Goal: Task Accomplishment & Management: Manage account settings

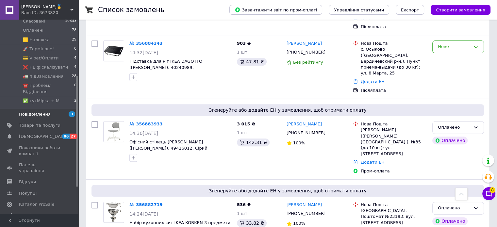
scroll to position [98, 0]
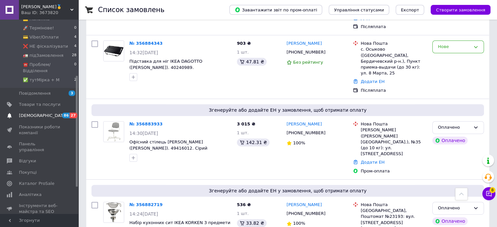
click at [39, 113] on span "[DEMOGRAPHIC_DATA]" at bounding box center [43, 116] width 48 height 6
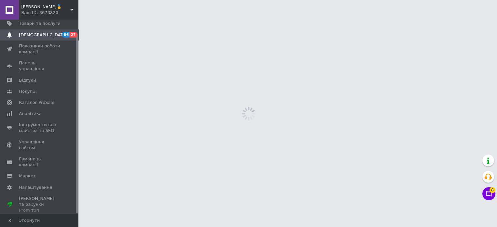
scroll to position [15, 0]
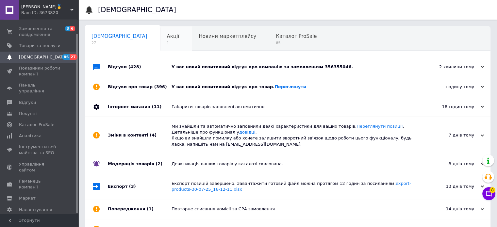
click at [167, 44] on span "1" at bounding box center [173, 42] width 12 height 5
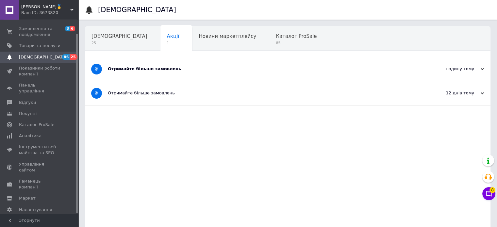
click at [178, 73] on div "Отримайте більше замовлень" at bounding box center [263, 69] width 311 height 24
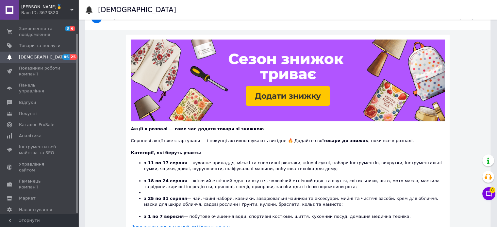
scroll to position [98, 0]
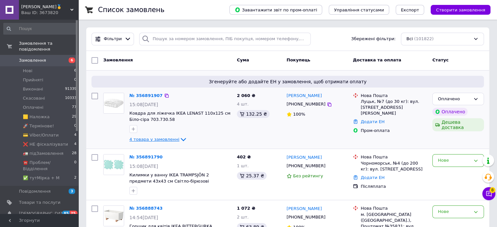
click at [162, 138] on span "4 товара у замовленні" at bounding box center [154, 139] width 50 height 5
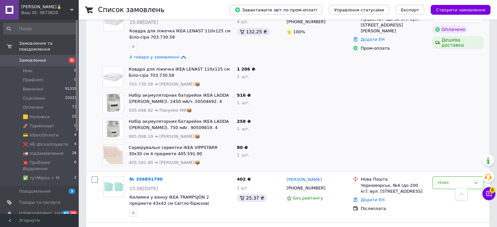
scroll to position [33, 0]
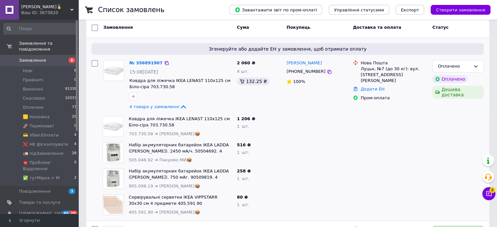
drag, startPoint x: 150, startPoint y: 107, endPoint x: 169, endPoint y: 111, distance: 19.6
click at [150, 107] on span "4 товара у замовленні" at bounding box center [154, 106] width 50 height 5
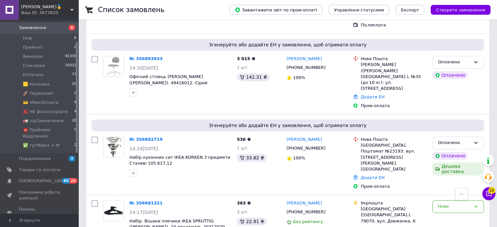
scroll to position [131, 0]
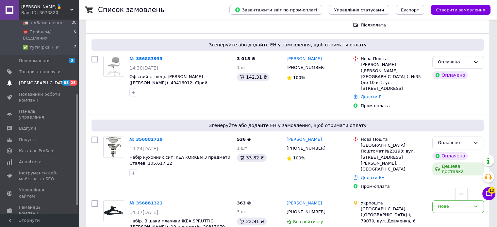
click at [52, 80] on span "[DEMOGRAPHIC_DATA]" at bounding box center [39, 83] width 41 height 6
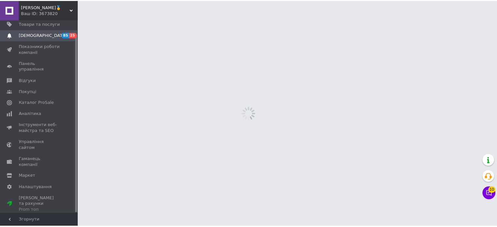
scroll to position [15, 0]
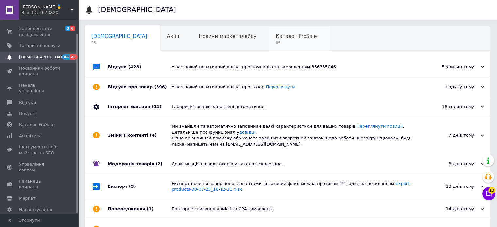
click at [269, 47] on div "Каталог ProSale 85" at bounding box center [299, 38] width 60 height 25
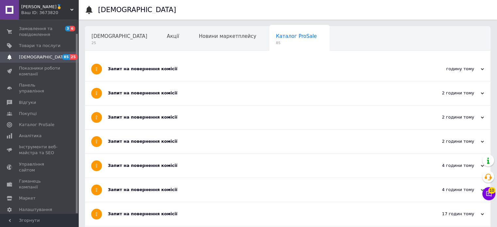
click at [145, 98] on div "Запит на повернення комісії" at bounding box center [263, 93] width 311 height 24
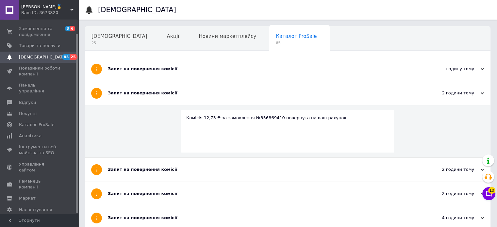
click at [52, 58] on span "[DEMOGRAPHIC_DATA]" at bounding box center [39, 57] width 41 height 6
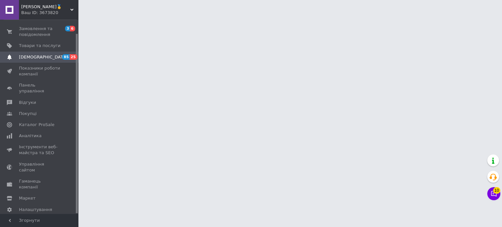
click at [44, 58] on span "[DEMOGRAPHIC_DATA]" at bounding box center [39, 57] width 41 height 6
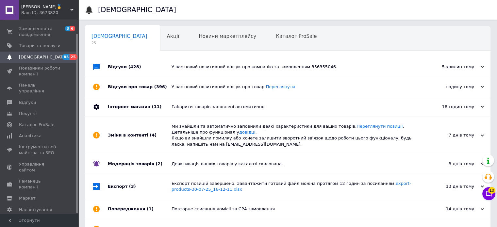
click at [42, 56] on span "[DEMOGRAPHIC_DATA]" at bounding box center [43, 57] width 48 height 6
click at [132, 106] on div "Інтернет магазин (11)" at bounding box center [140, 107] width 64 height 20
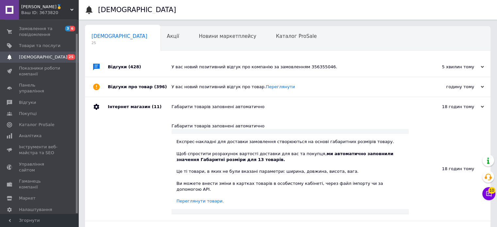
click at [144, 89] on div "Відгуки про товар (396)" at bounding box center [140, 87] width 64 height 20
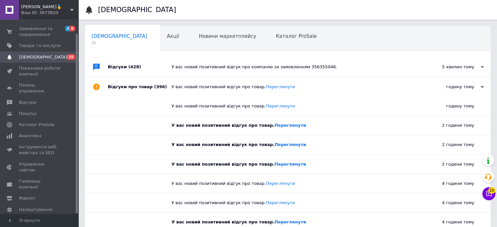
click at [143, 69] on div "Відгуки (428)" at bounding box center [140, 67] width 64 height 20
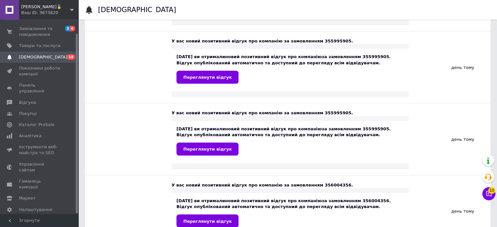
scroll to position [1274, 0]
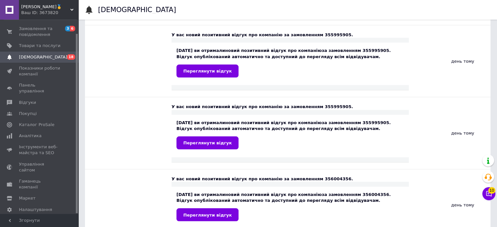
click at [39, 57] on span "[DEMOGRAPHIC_DATA]" at bounding box center [43, 57] width 48 height 6
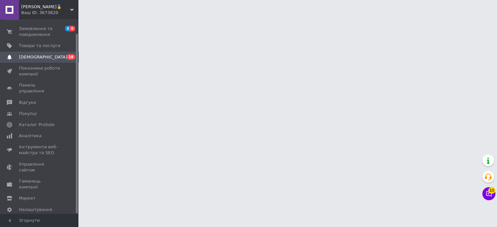
scroll to position [0, 0]
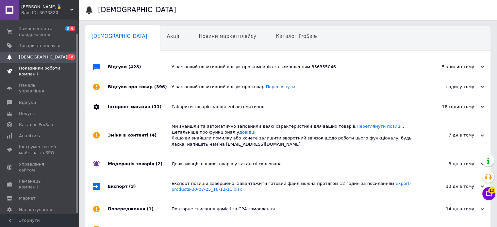
click at [39, 74] on span "Показники роботи компанії" at bounding box center [39, 71] width 41 height 12
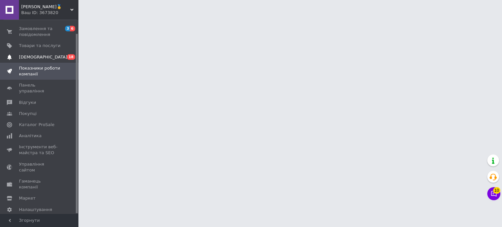
click at [35, 59] on span "[DEMOGRAPHIC_DATA]" at bounding box center [43, 57] width 48 height 6
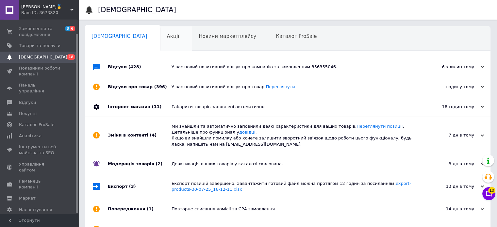
click at [160, 41] on div "Акції 0" at bounding box center [176, 38] width 32 height 25
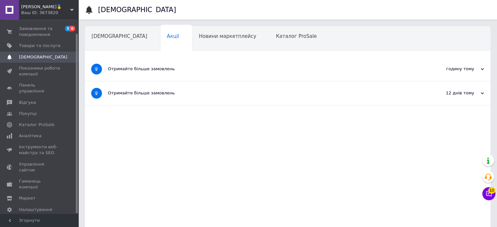
click at [47, 54] on span "[DEMOGRAPHIC_DATA]" at bounding box center [39, 57] width 41 height 6
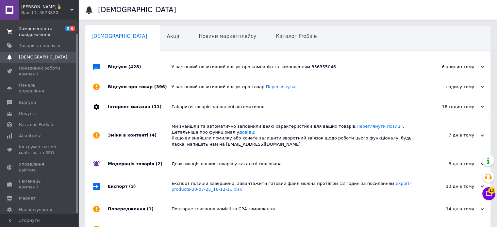
click at [27, 30] on span "Замовлення та повідомлення" at bounding box center [39, 32] width 41 height 12
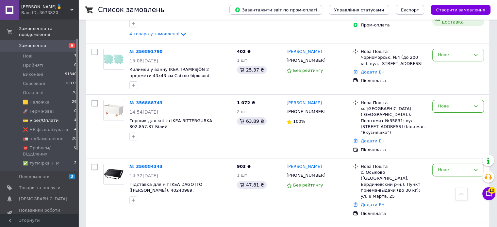
scroll to position [145, 0]
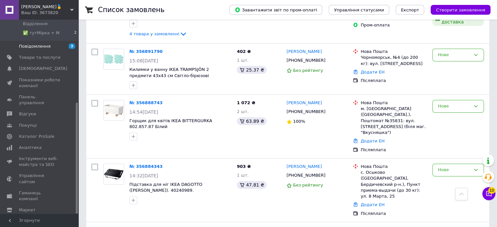
click at [37, 43] on span "Повідомлення" at bounding box center [35, 46] width 32 height 6
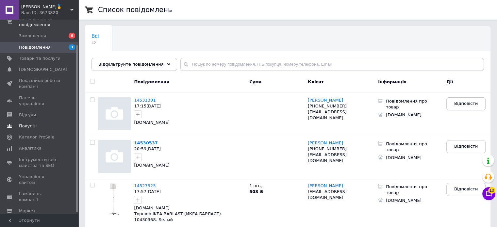
scroll to position [31, 0]
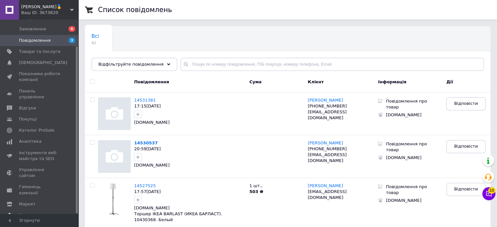
click at [24, 212] on span "Налаштування" at bounding box center [35, 215] width 33 height 6
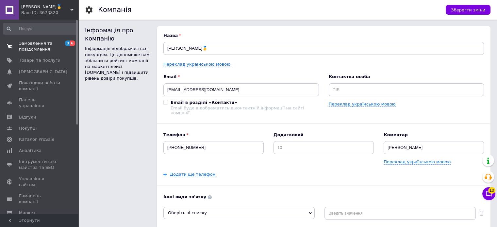
click at [24, 47] on span "Замовлення та повідомлення" at bounding box center [39, 46] width 41 height 12
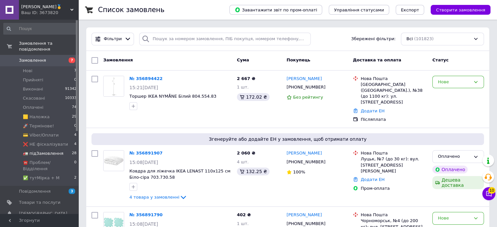
click at [44, 151] on span "🚛 підЗамовлення" at bounding box center [43, 154] width 40 height 6
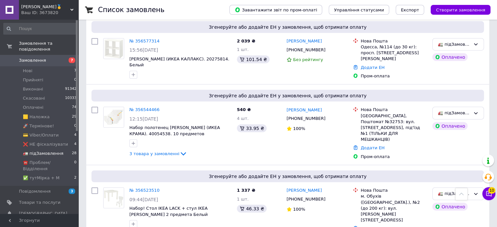
scroll to position [1673, 0]
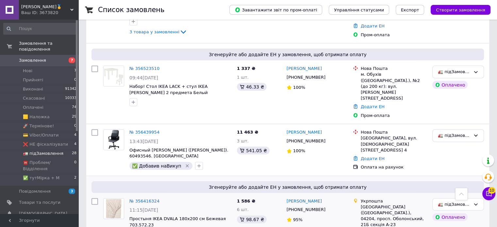
scroll to position [1804, 0]
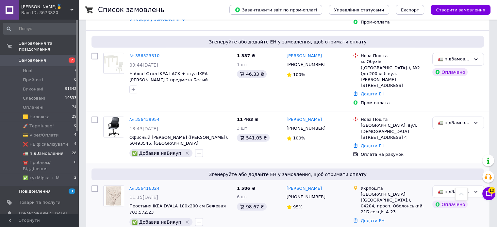
click at [31, 188] on span "Повідомлення" at bounding box center [35, 191] width 32 height 6
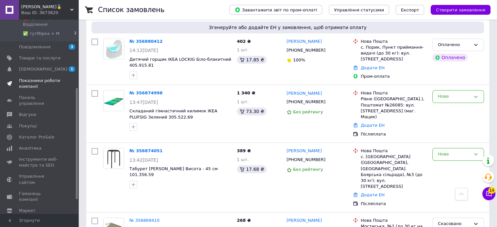
scroll to position [145, 0]
click at [47, 66] on span "[DEMOGRAPHIC_DATA]" at bounding box center [39, 69] width 41 height 6
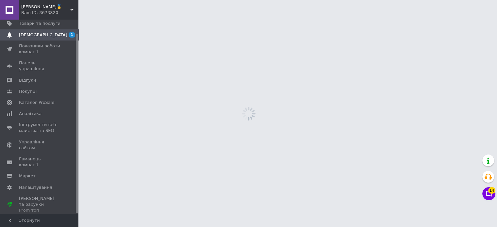
scroll to position [15, 0]
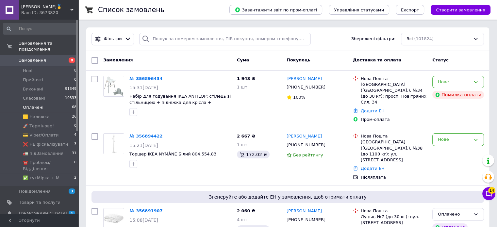
click at [36, 105] on span "Оплачені" at bounding box center [33, 108] width 21 height 6
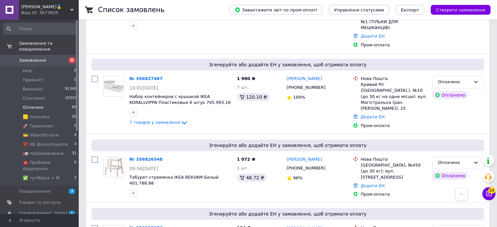
scroll to position [1916, 0]
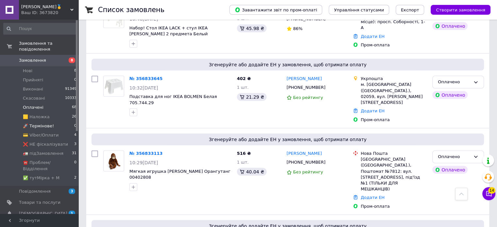
click at [33, 123] on span "🚀 Tермінове!" at bounding box center [38, 126] width 31 height 6
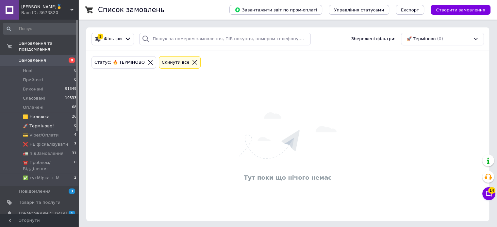
click at [41, 114] on span "🟨 Haложка" at bounding box center [36, 117] width 27 height 6
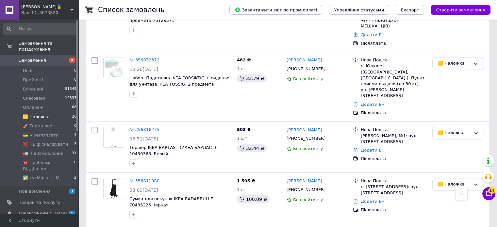
scroll to position [206, 0]
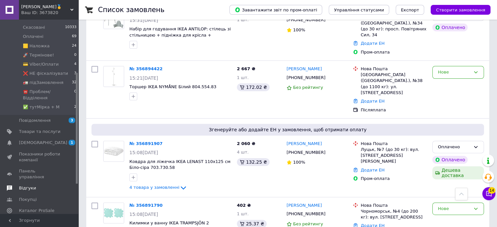
scroll to position [98, 0]
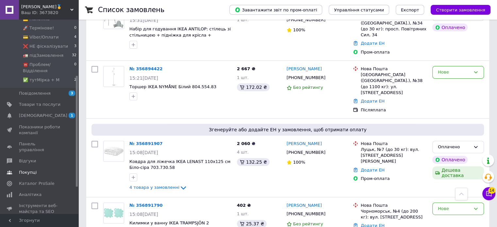
click at [44, 110] on link "[DEMOGRAPHIC_DATA] 1 0" at bounding box center [40, 115] width 80 height 11
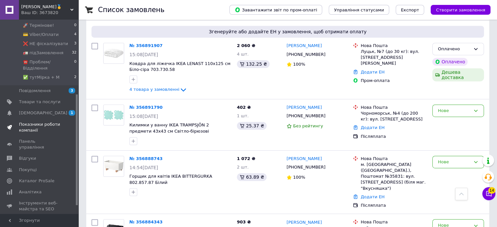
scroll to position [131, 0]
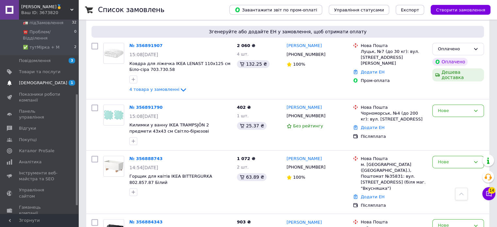
click at [54, 80] on span "[DEMOGRAPHIC_DATA]" at bounding box center [39, 83] width 41 height 6
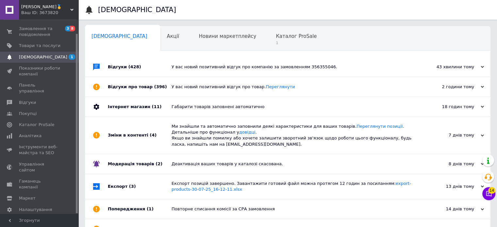
scroll to position [40, 0]
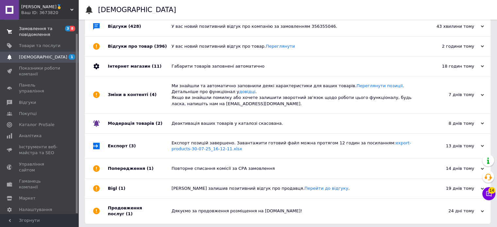
click at [34, 34] on span "Замовлення та повідомлення" at bounding box center [39, 32] width 41 height 12
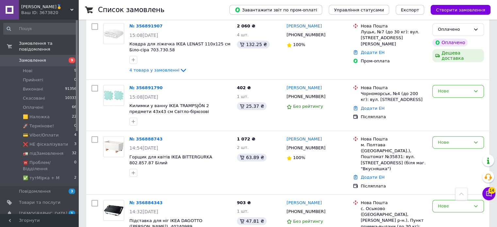
scroll to position [145, 0]
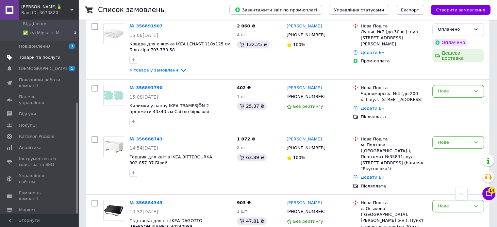
click at [33, 55] on span "Товари та послуги" at bounding box center [39, 58] width 41 height 6
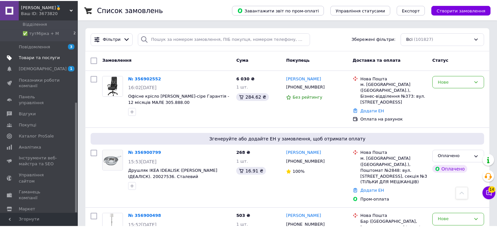
scroll to position [121, 0]
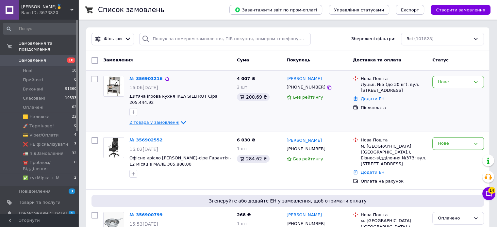
click at [162, 120] on span "2 товара у замовленні" at bounding box center [154, 122] width 50 height 5
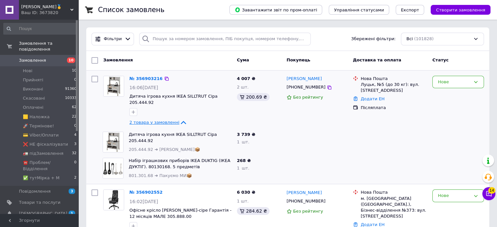
click at [162, 120] on span "2 товара у замовленні" at bounding box center [154, 122] width 50 height 5
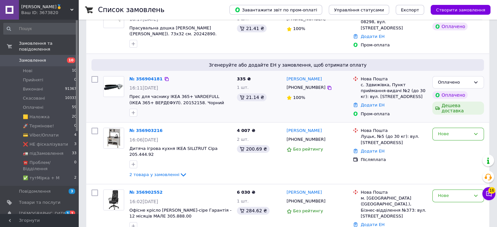
scroll to position [163, 0]
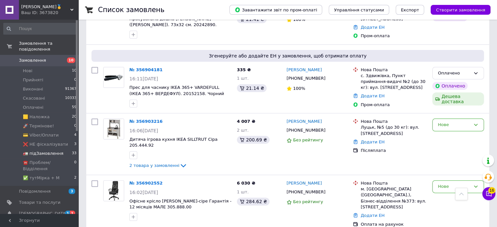
click at [45, 151] on span "🚛 підЗамовлення" at bounding box center [43, 154] width 40 height 6
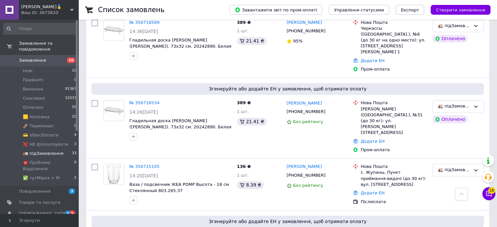
scroll to position [960, 0]
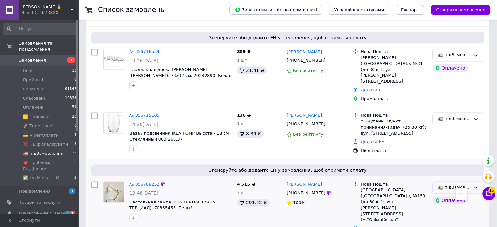
click at [464, 184] on div "🚛 підЗамовлення" at bounding box center [454, 187] width 33 height 7
click at [450, 222] on li "🚀 Tермінове!" at bounding box center [457, 228] width 51 height 12
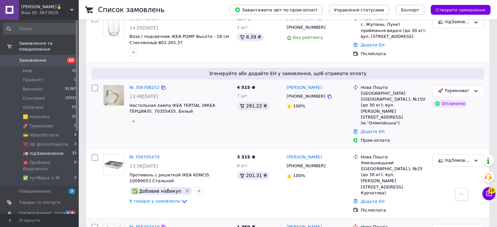
scroll to position [1058, 0]
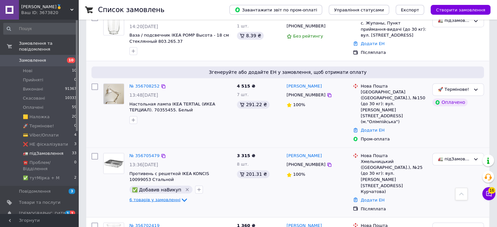
click at [161, 197] on span "6 товарів у замовленні" at bounding box center [154, 199] width 51 height 5
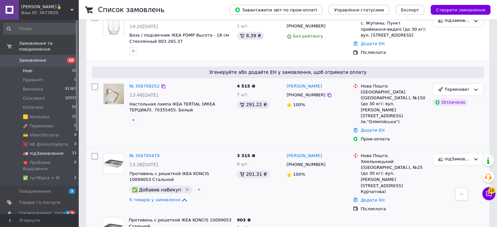
click at [37, 68] on li "Нові 10" at bounding box center [40, 70] width 80 height 9
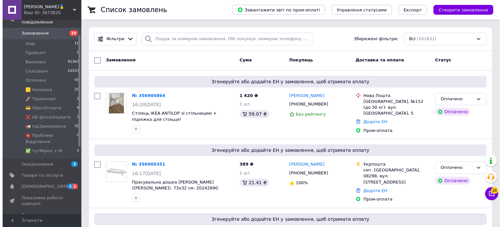
scroll to position [65, 0]
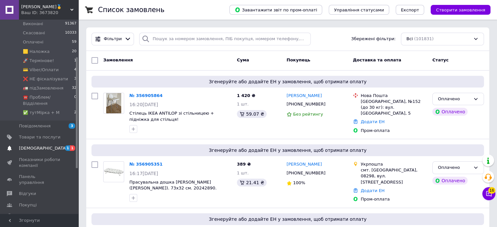
click at [34, 145] on span "[DEMOGRAPHIC_DATA]" at bounding box center [43, 148] width 48 height 6
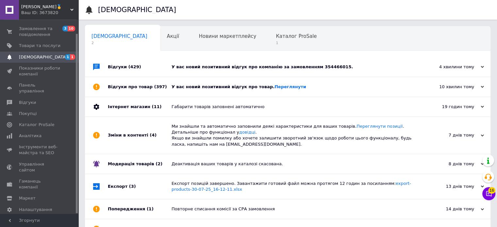
click at [210, 73] on div "У вас новий позитивний відгук про компанію за замовленням 354466015." at bounding box center [294, 67] width 247 height 20
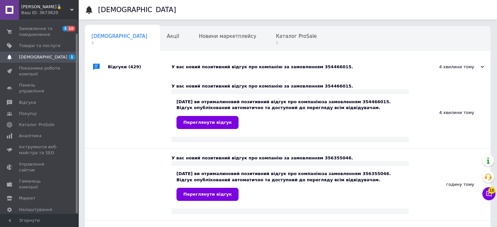
click at [217, 67] on div "У вас новий позитивний відгук про компанію за замовленням 354466015." at bounding box center [294, 67] width 247 height 6
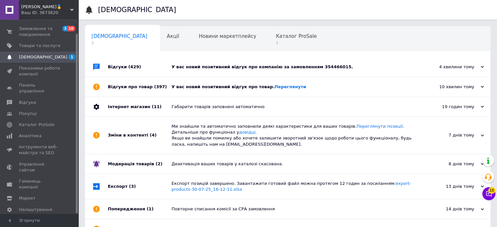
click at [220, 68] on div "У вас новий позитивний відгук про компанію за замовленням 354466015." at bounding box center [294, 67] width 247 height 6
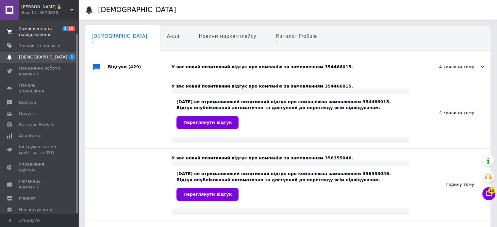
click at [32, 32] on span "Замовлення та повідомлення" at bounding box center [39, 32] width 41 height 12
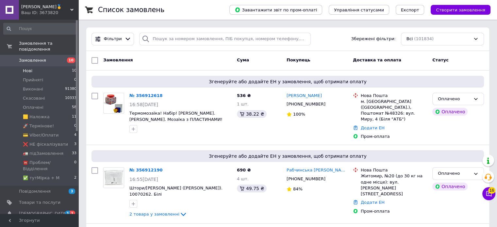
click at [47, 66] on li "Нові 10" at bounding box center [40, 70] width 80 height 9
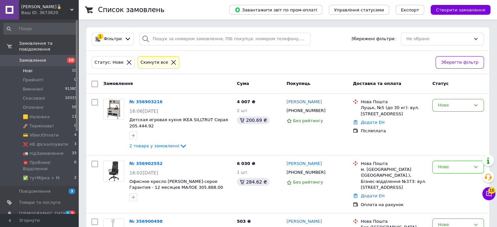
click at [95, 83] on input "checkbox" at bounding box center [94, 84] width 7 height 7
checkbox input "true"
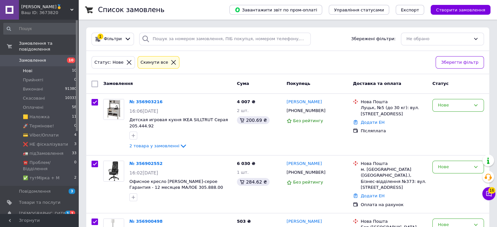
checkbox input "true"
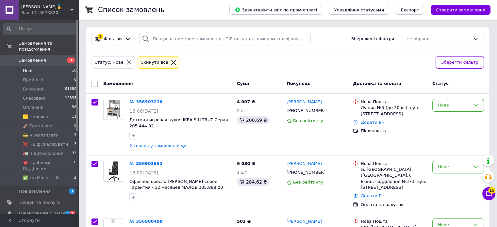
checkbox input "true"
click at [134, 86] on div "Дії для 10 замовлень" at bounding box center [126, 84] width 71 height 10
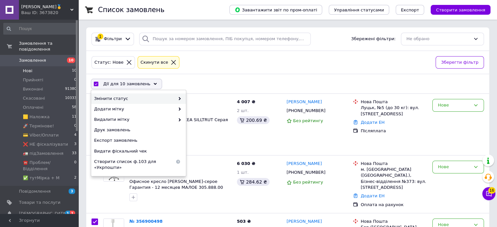
click at [127, 97] on span "Змінити статус" at bounding box center [134, 99] width 81 height 6
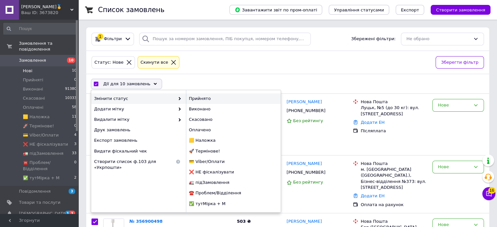
click at [195, 100] on div "Прийнято" at bounding box center [233, 98] width 95 height 10
checkbox input "false"
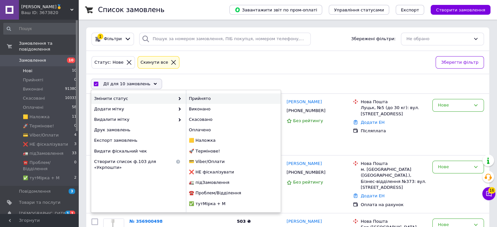
checkbox input "false"
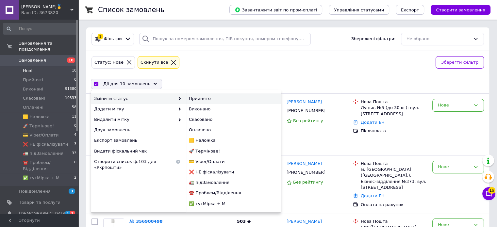
checkbox input "false"
